Goal: Information Seeking & Learning: Learn about a topic

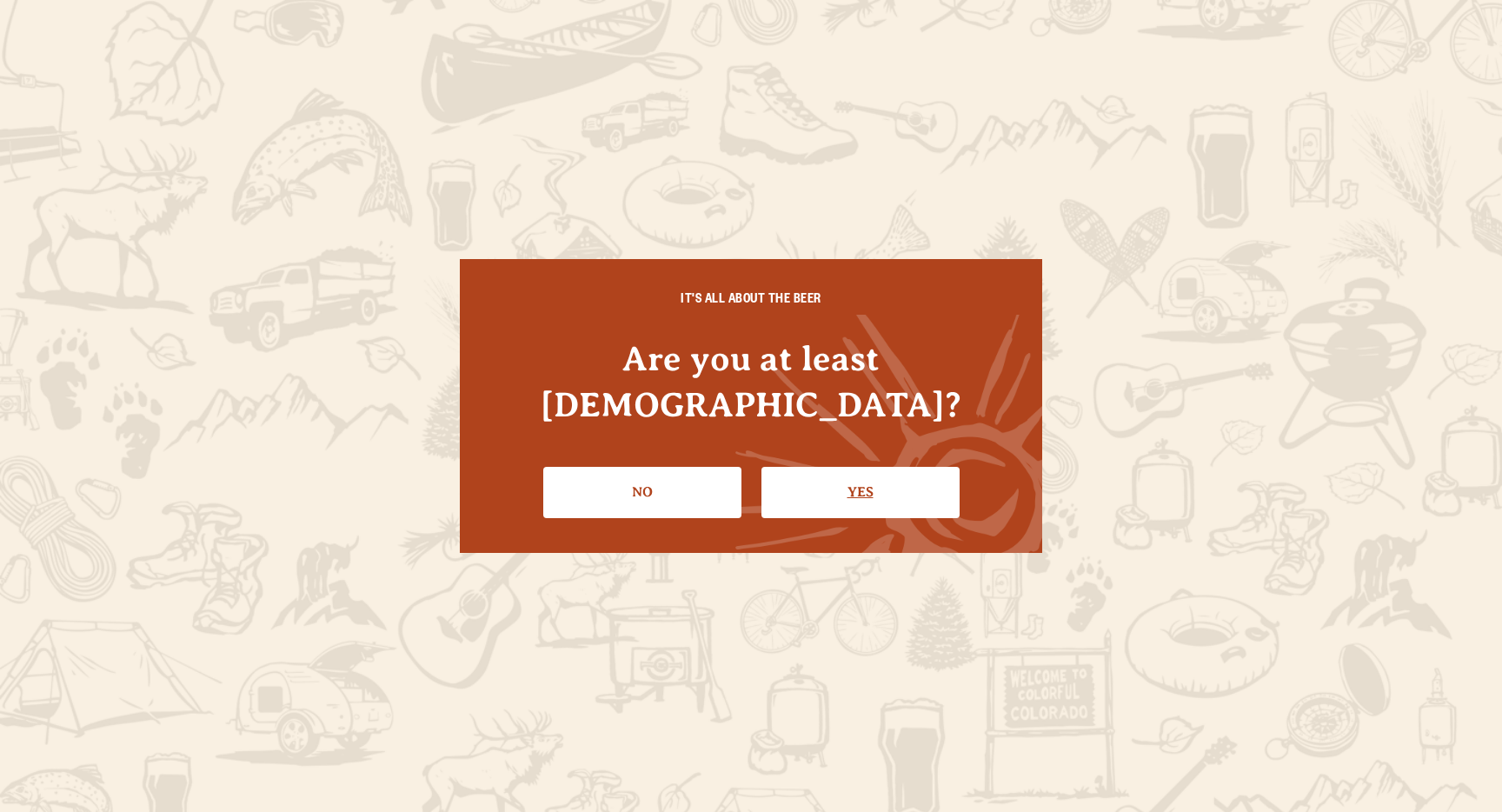
click at [871, 467] on link "Yes" at bounding box center [860, 492] width 199 height 51
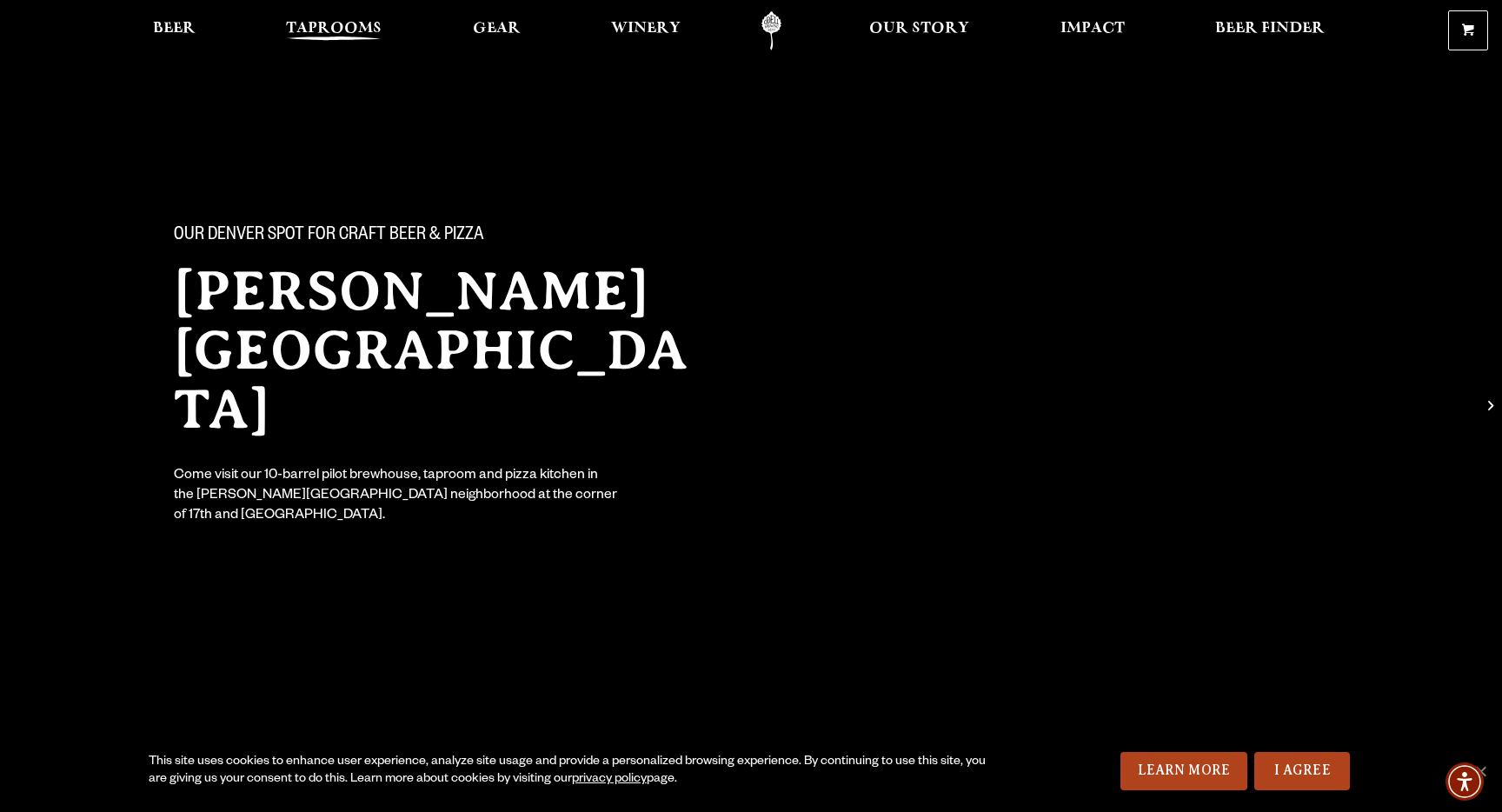
click at [326, 19] on link "Taprooms" at bounding box center [334, 30] width 118 height 39
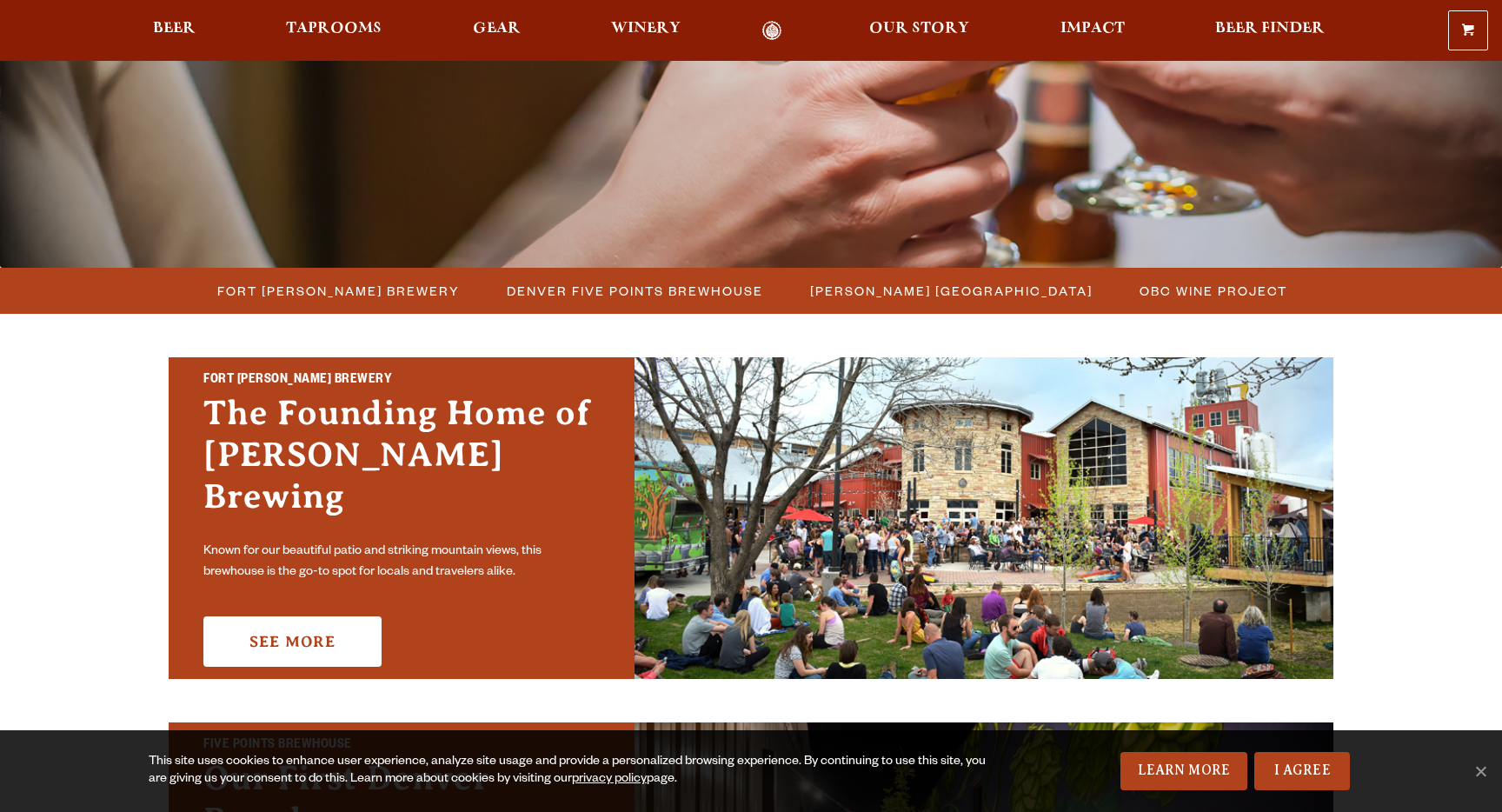
scroll to position [368, 0]
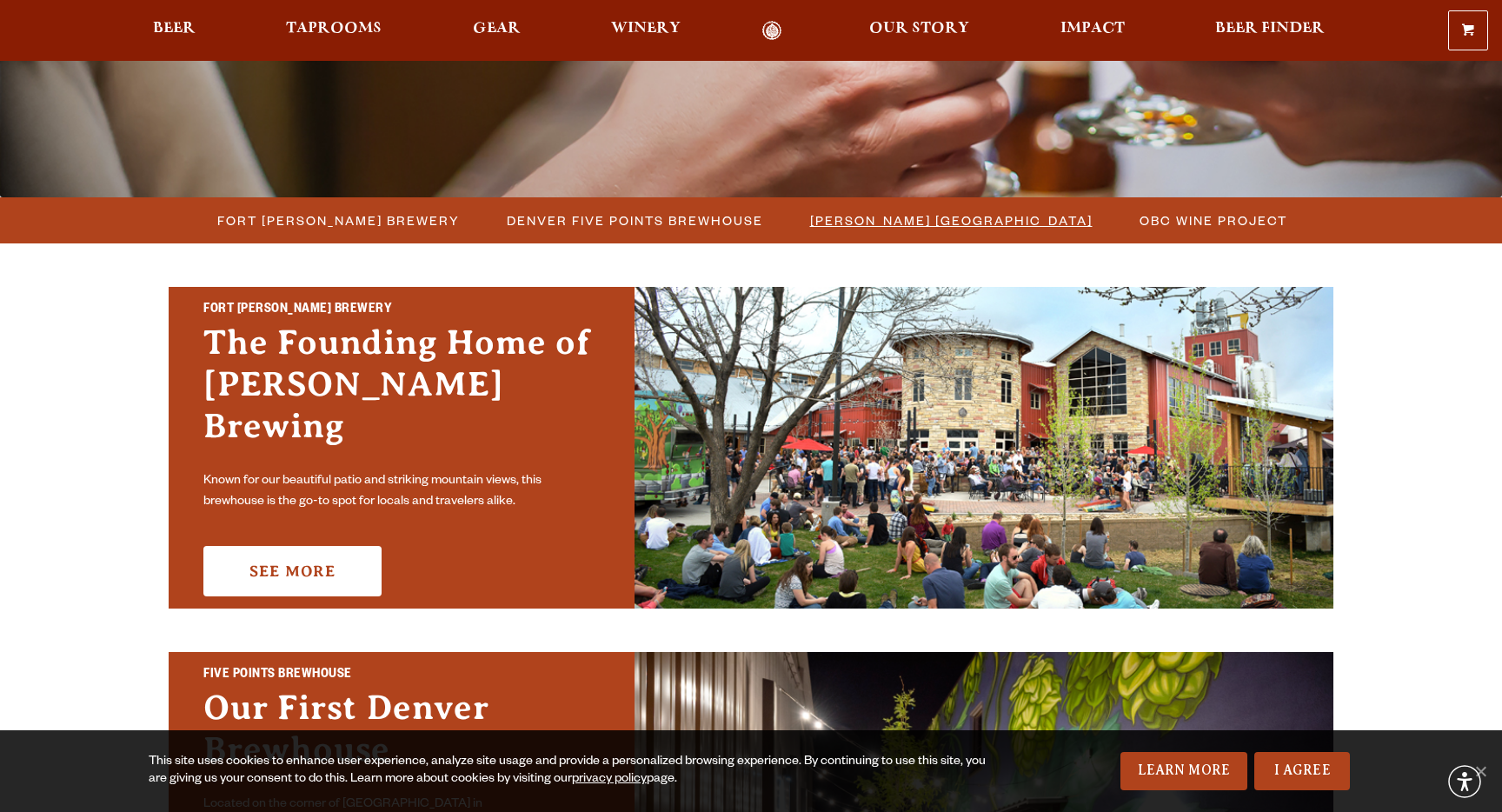
click at [912, 222] on span "[PERSON_NAME] [GEOGRAPHIC_DATA]" at bounding box center [952, 220] width 283 height 25
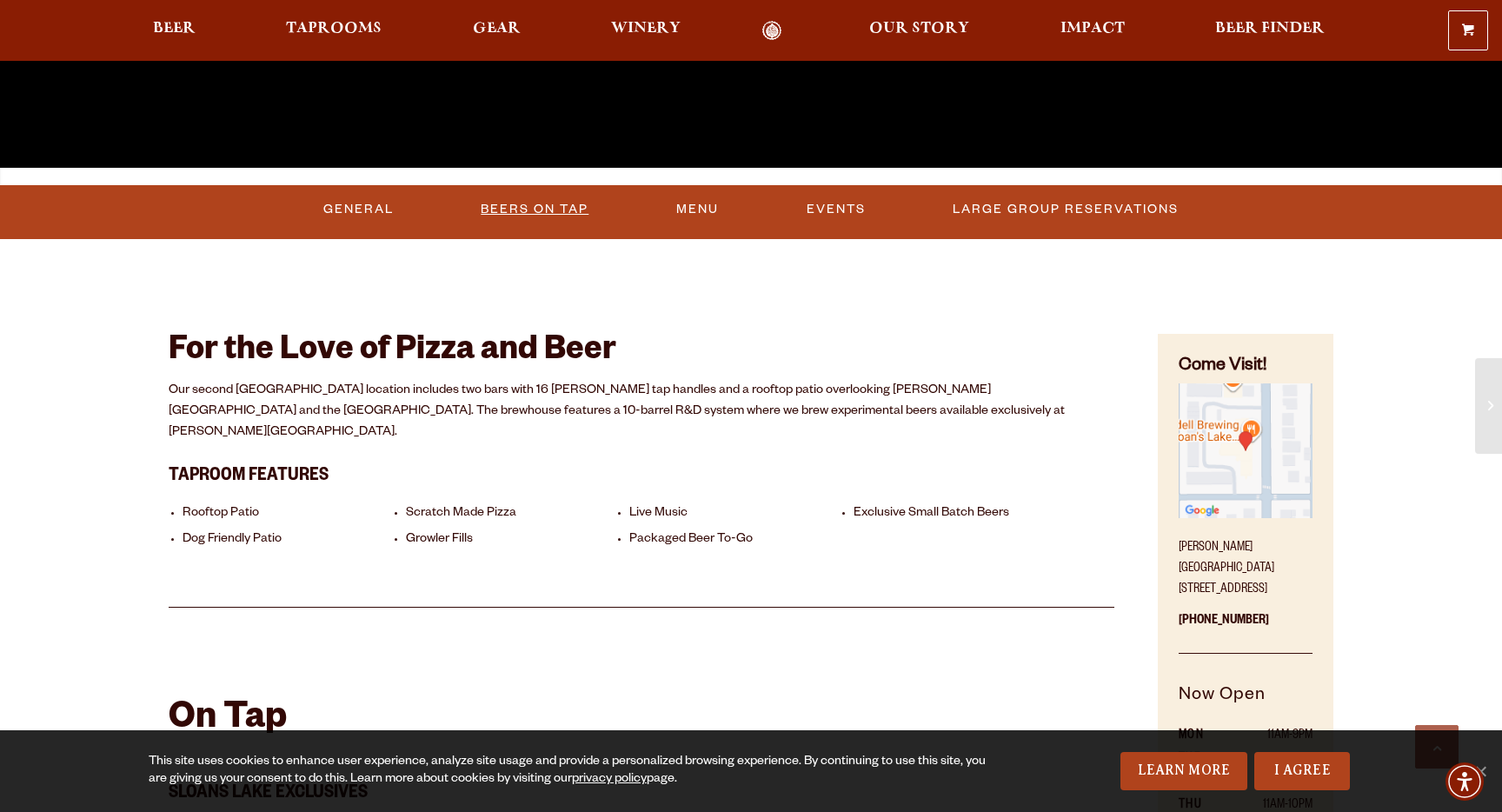
click at [545, 208] on link "Beers On Tap" at bounding box center [535, 209] width 121 height 40
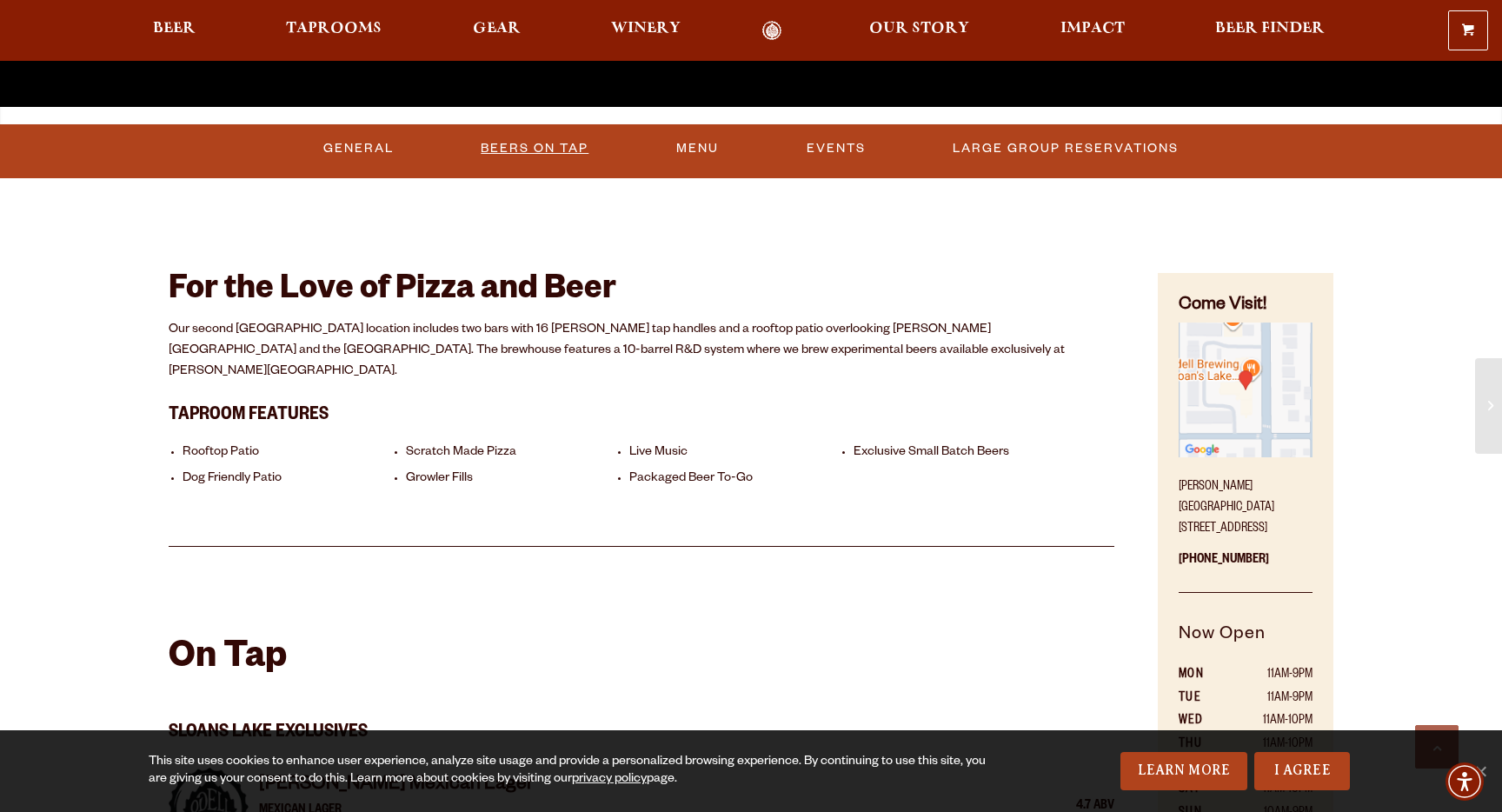
scroll to position [695, 0]
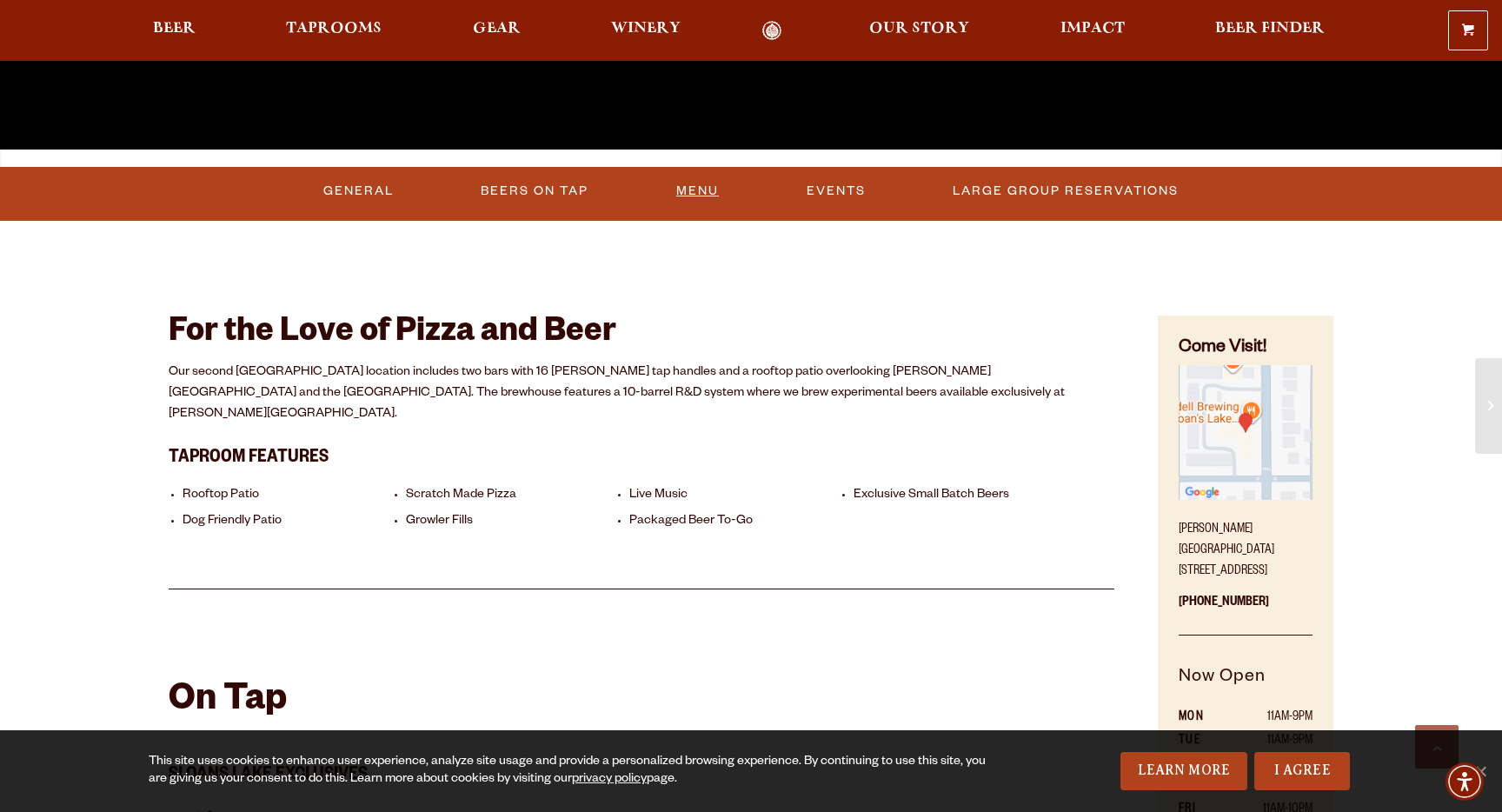
click at [704, 184] on link "Menu" at bounding box center [697, 191] width 56 height 40
